Goal: Transaction & Acquisition: Subscribe to service/newsletter

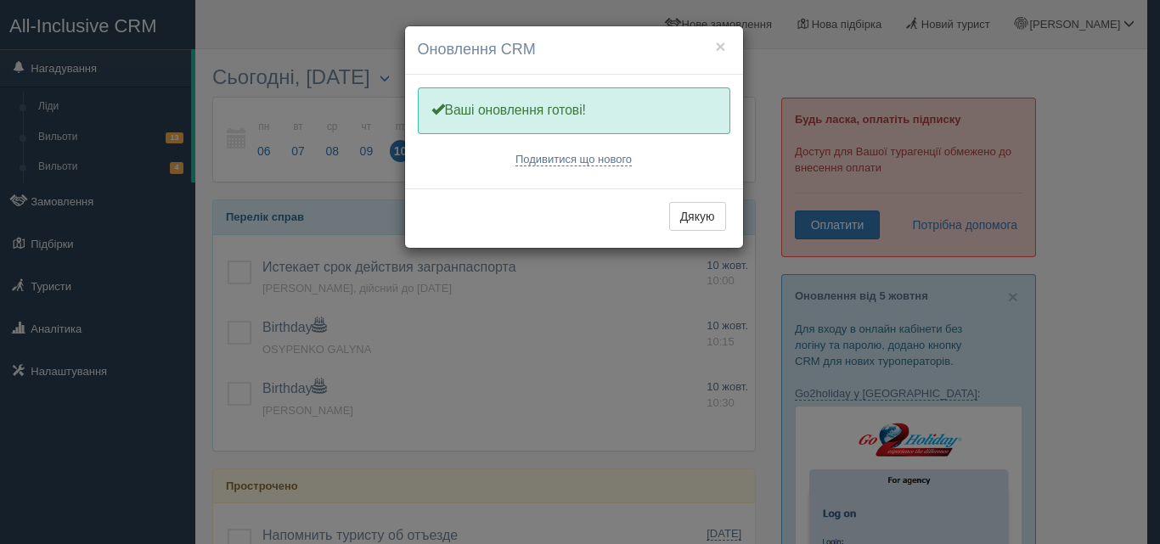
drag, startPoint x: 697, startPoint y: 211, endPoint x: 321, endPoint y: 168, distance: 378.6
click at [696, 211] on button "Дякую" at bounding box center [697, 216] width 57 height 29
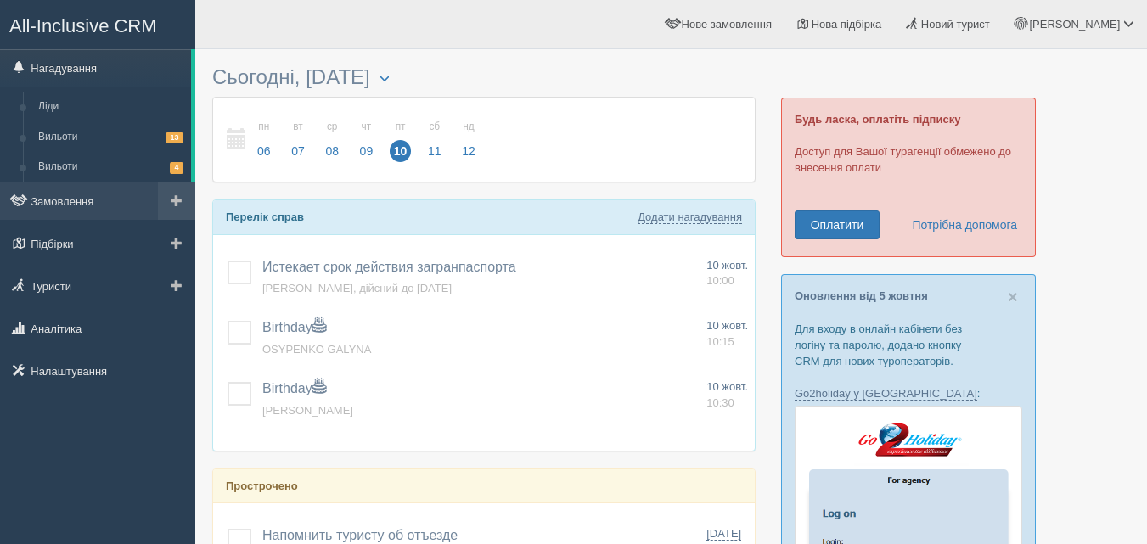
click at [184, 196] on link at bounding box center [176, 201] width 37 height 37
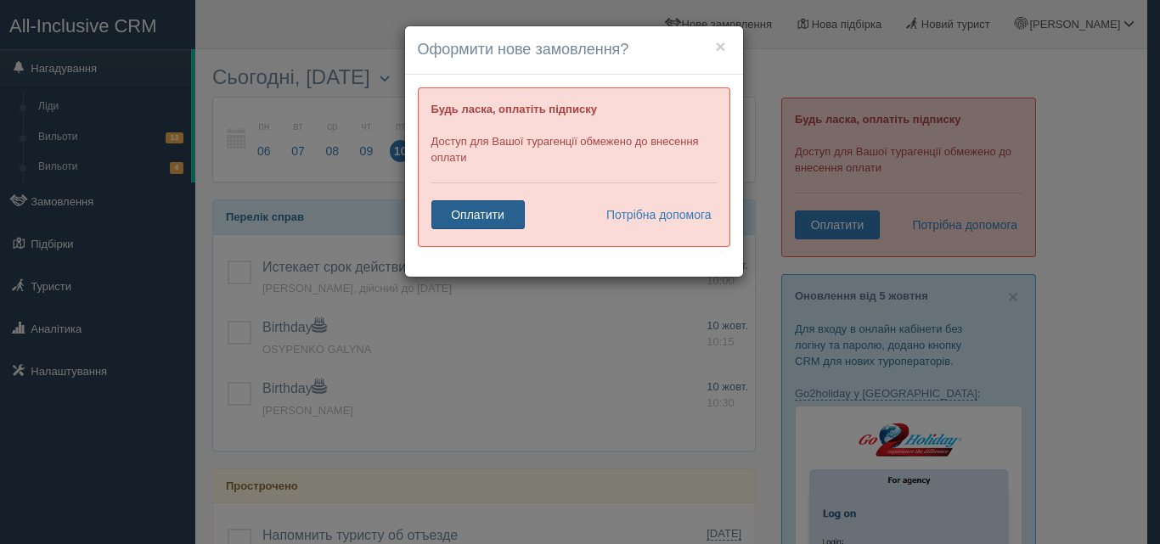
click at [482, 219] on link "Оплатити" at bounding box center [477, 214] width 93 height 29
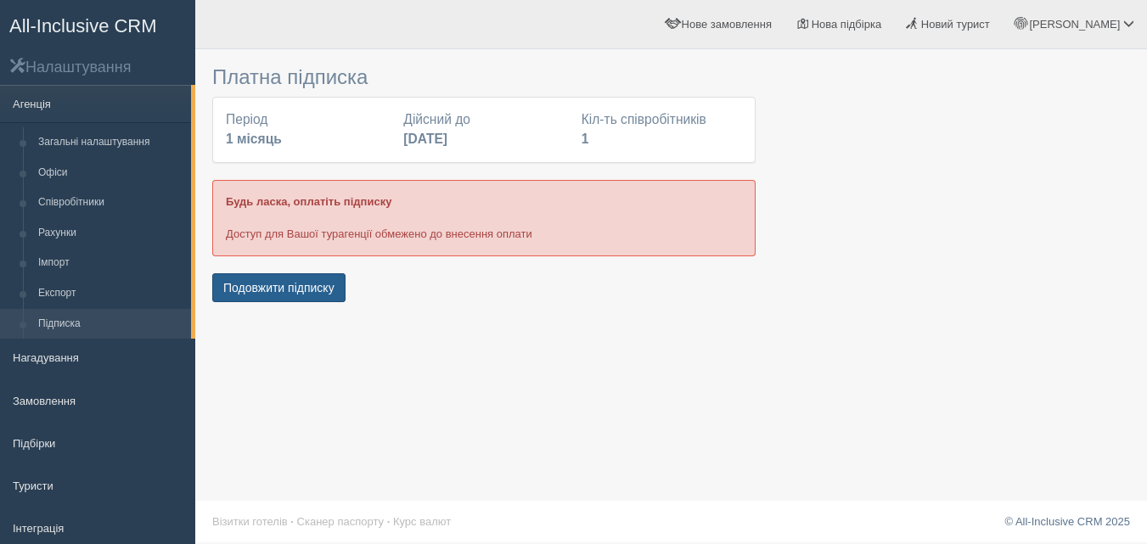
click at [304, 289] on button "Подовжити підписку" at bounding box center [278, 287] width 133 height 29
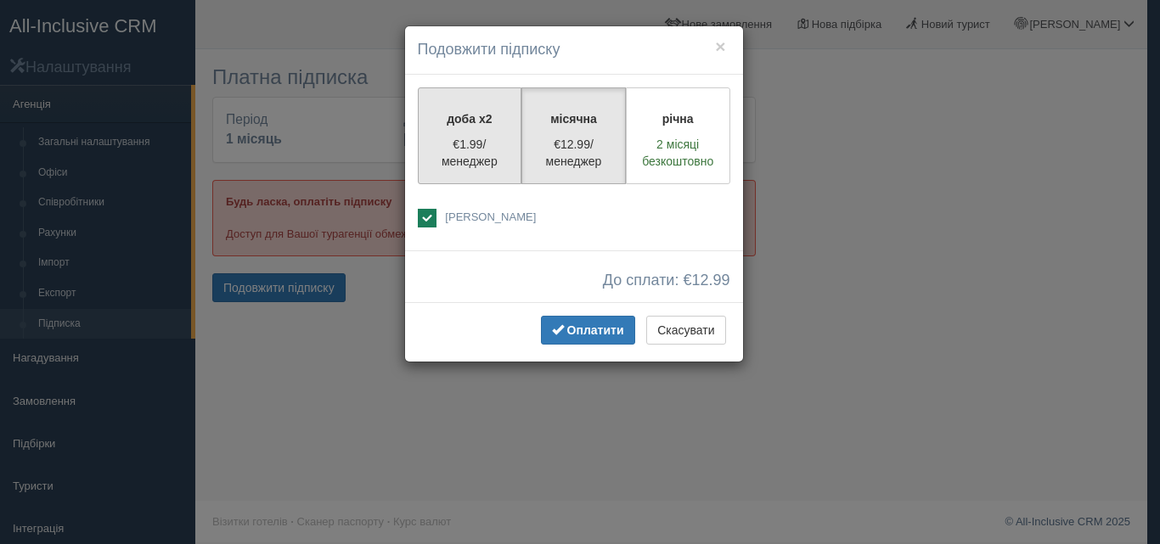
click at [468, 146] on p "€1.99/менеджер" at bounding box center [470, 153] width 82 height 34
radio input "true"
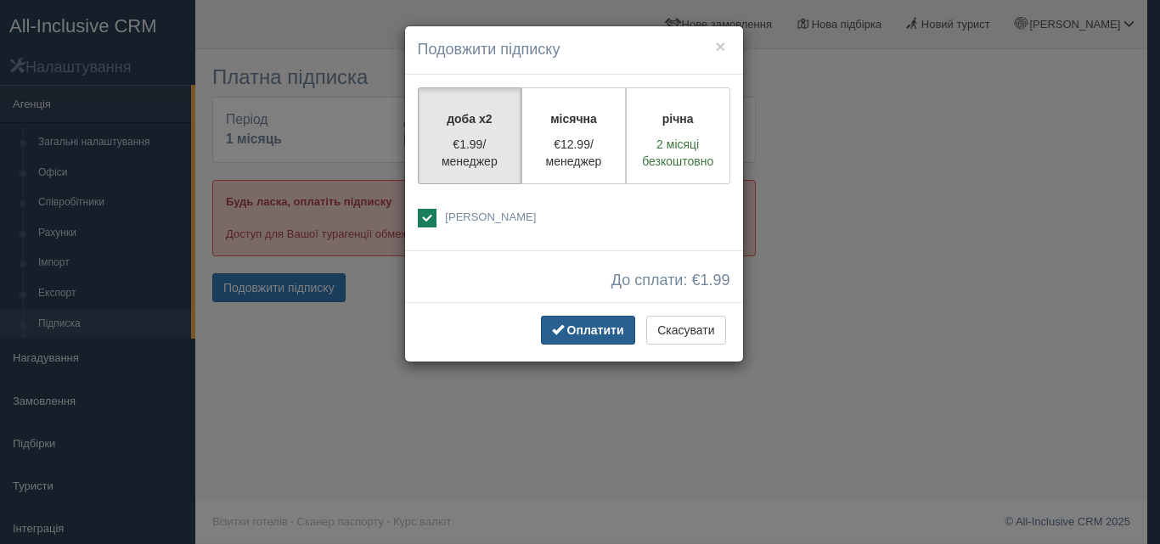
click at [562, 322] on button "Оплатити" at bounding box center [588, 330] width 94 height 29
